Goal: Information Seeking & Learning: Understand process/instructions

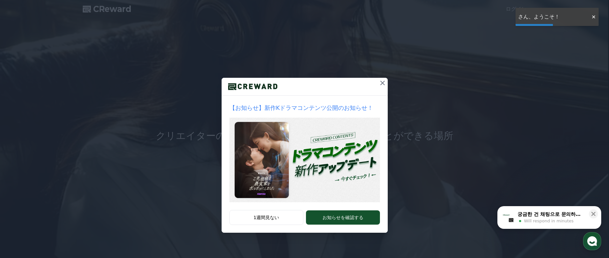
click at [437, 95] on div "【お知らせ】新作Kドラマコンテンツ公開のお知らせ！ 1週間見ない お知らせを確認する" at bounding box center [304, 121] width 609 height 243
click at [384, 83] on icon at bounding box center [383, 83] width 8 height 8
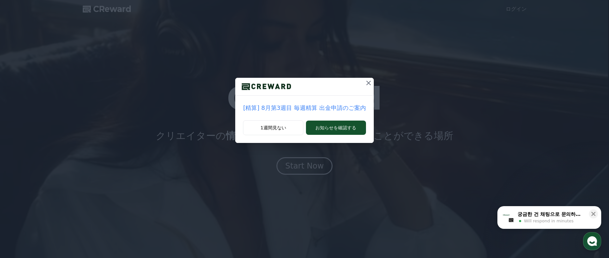
click at [366, 81] on icon at bounding box center [368, 83] width 5 height 5
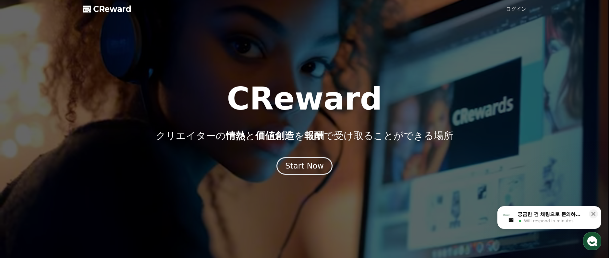
click at [516, 8] on link "ログイン" at bounding box center [516, 9] width 21 height 8
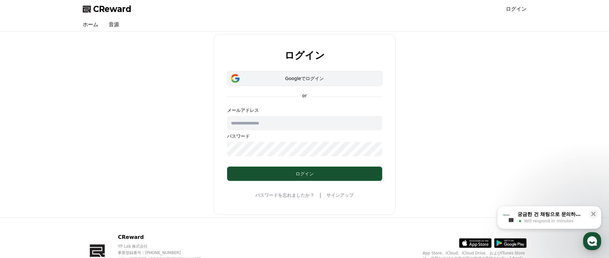
click at [278, 78] on div "Googleでログイン" at bounding box center [305, 78] width 136 height 6
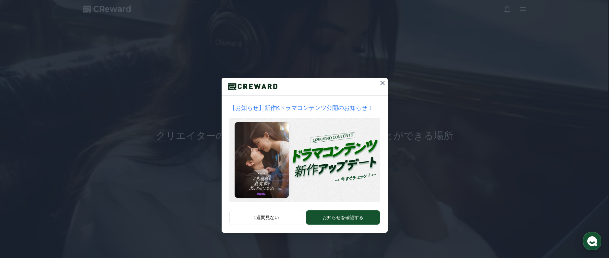
click at [382, 85] on icon at bounding box center [383, 83] width 8 height 8
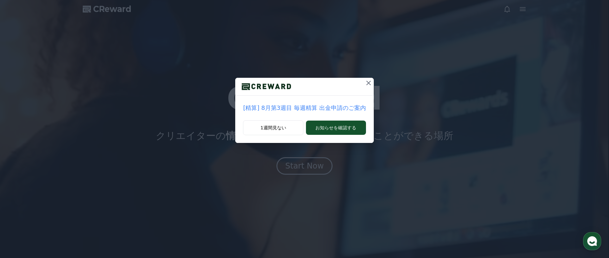
click at [371, 82] on icon at bounding box center [369, 83] width 8 height 8
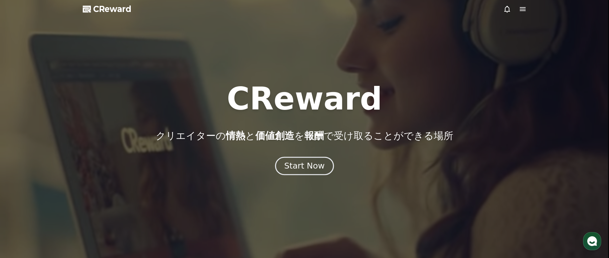
click at [306, 164] on div "Start Now" at bounding box center [304, 166] width 40 height 11
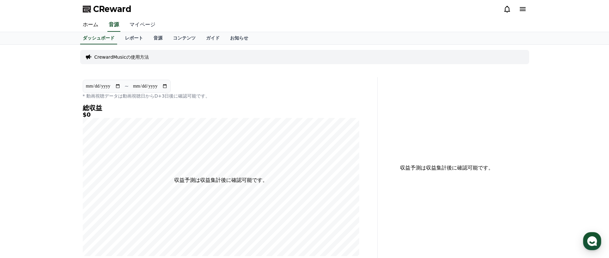
click at [145, 25] on link "マイページ" at bounding box center [142, 25] width 36 height 14
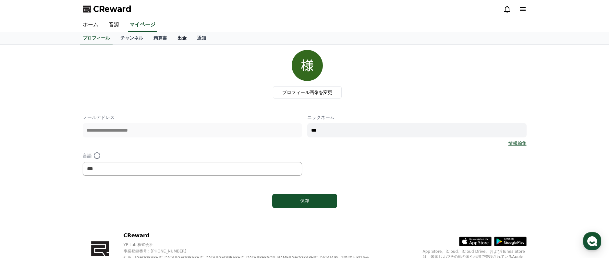
click at [186, 37] on link "出金" at bounding box center [181, 38] width 19 height 12
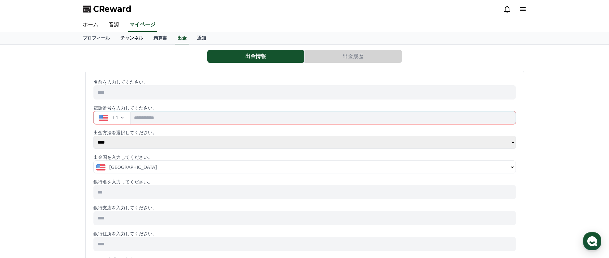
click at [125, 35] on link "チャンネル" at bounding box center [131, 38] width 33 height 12
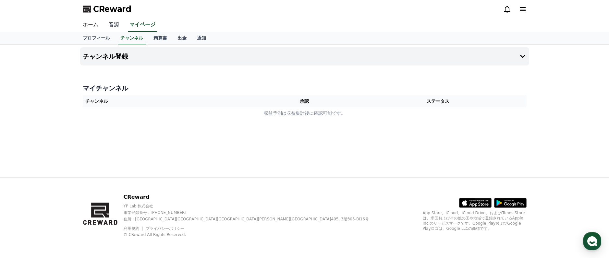
click at [117, 26] on link "音源" at bounding box center [114, 25] width 21 height 14
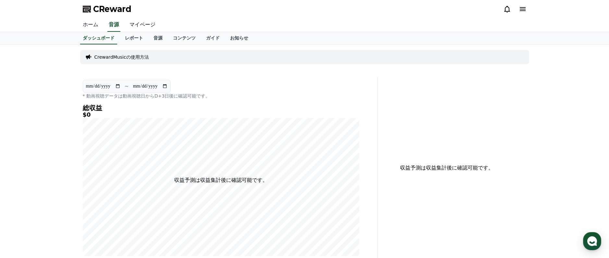
click at [95, 23] on link "ホーム" at bounding box center [91, 25] width 26 height 14
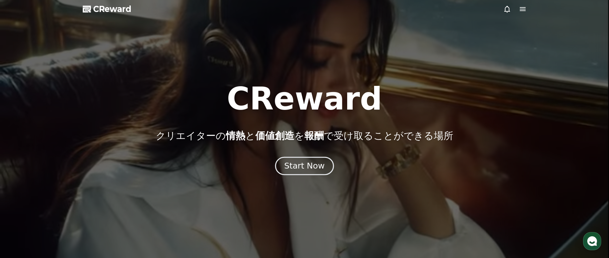
click at [306, 171] on div "Start Now" at bounding box center [304, 166] width 40 height 11
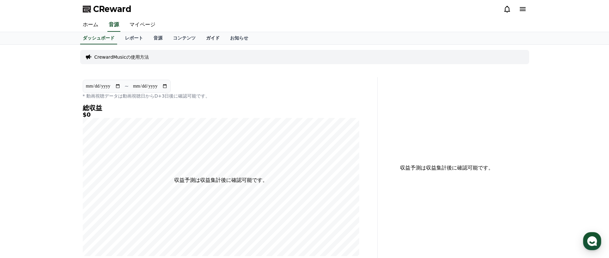
click at [217, 37] on link "ガイド" at bounding box center [213, 38] width 24 height 12
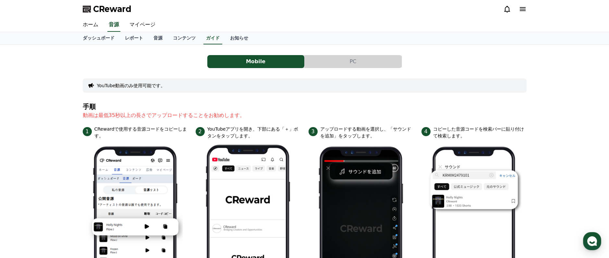
click at [336, 61] on button "PC" at bounding box center [353, 61] width 97 height 13
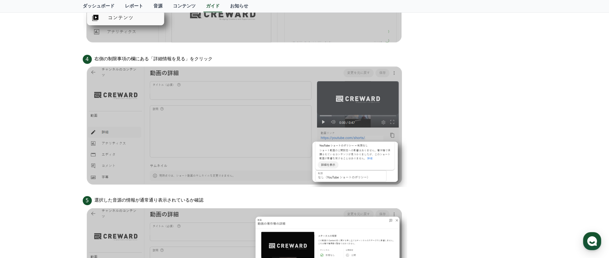
scroll to position [637, 0]
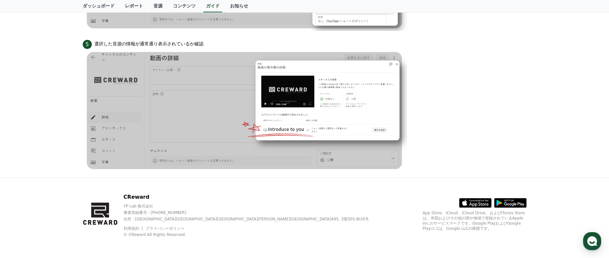
click at [478, 203] on icon at bounding box center [482, 203] width 17 height 10
